Goal: Task Accomplishment & Management: Manage account settings

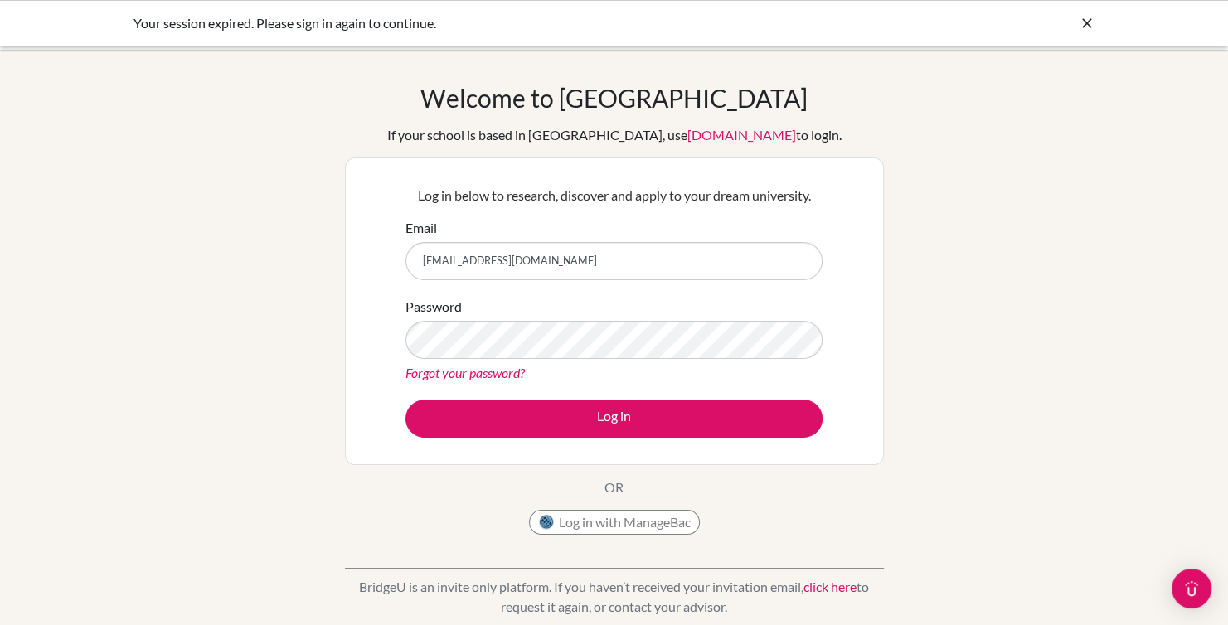
click at [405, 400] on button "Log in" at bounding box center [613, 419] width 417 height 38
click at [626, 368] on div "Forgot your password?" at bounding box center [613, 373] width 417 height 20
click at [647, 269] on input "[EMAIL_ADDRESS][DOMAIN_NAME]" at bounding box center [613, 261] width 417 height 38
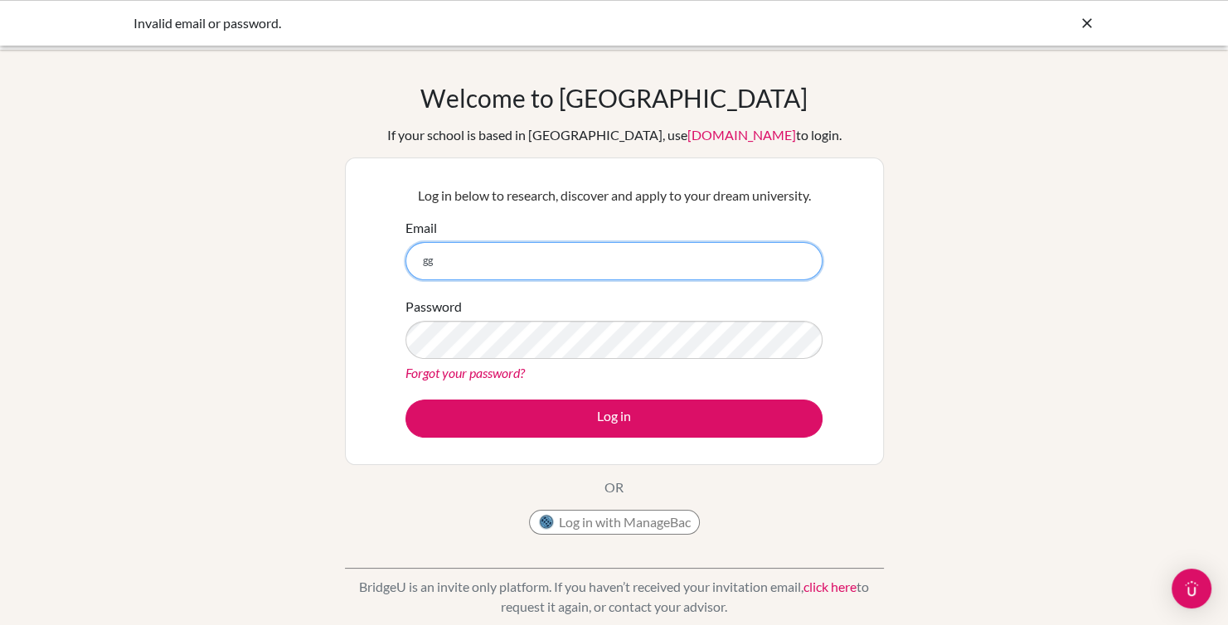
type input "ggomez@macrisschool.org"
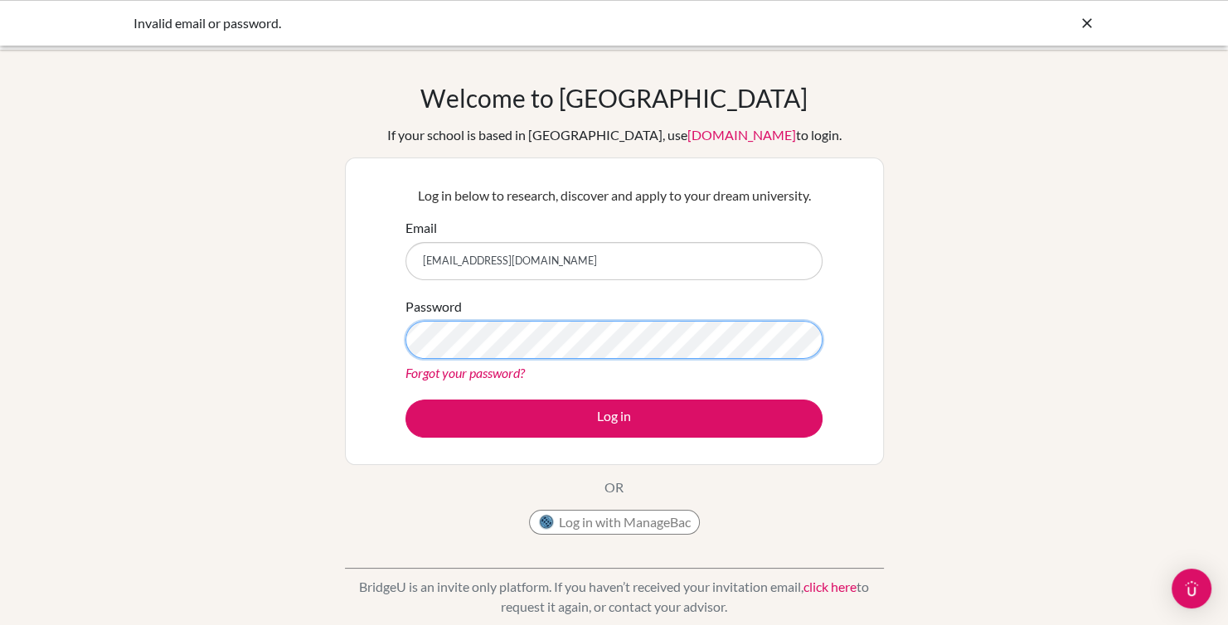
click at [405, 400] on button "Log in" at bounding box center [613, 419] width 417 height 38
